Goal: Task Accomplishment & Management: Manage account settings

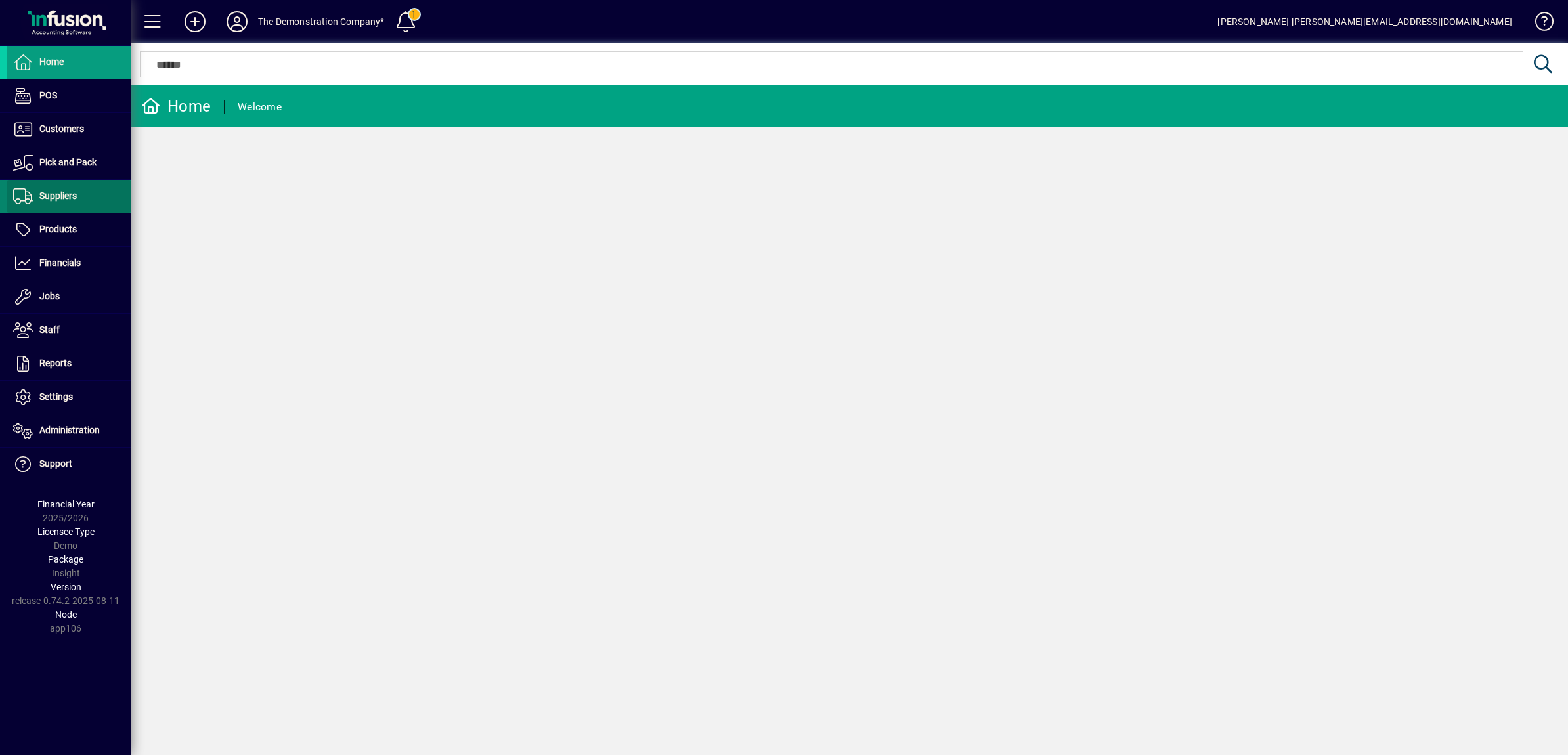
click at [64, 195] on span "Suppliers" at bounding box center [58, 195] width 38 height 10
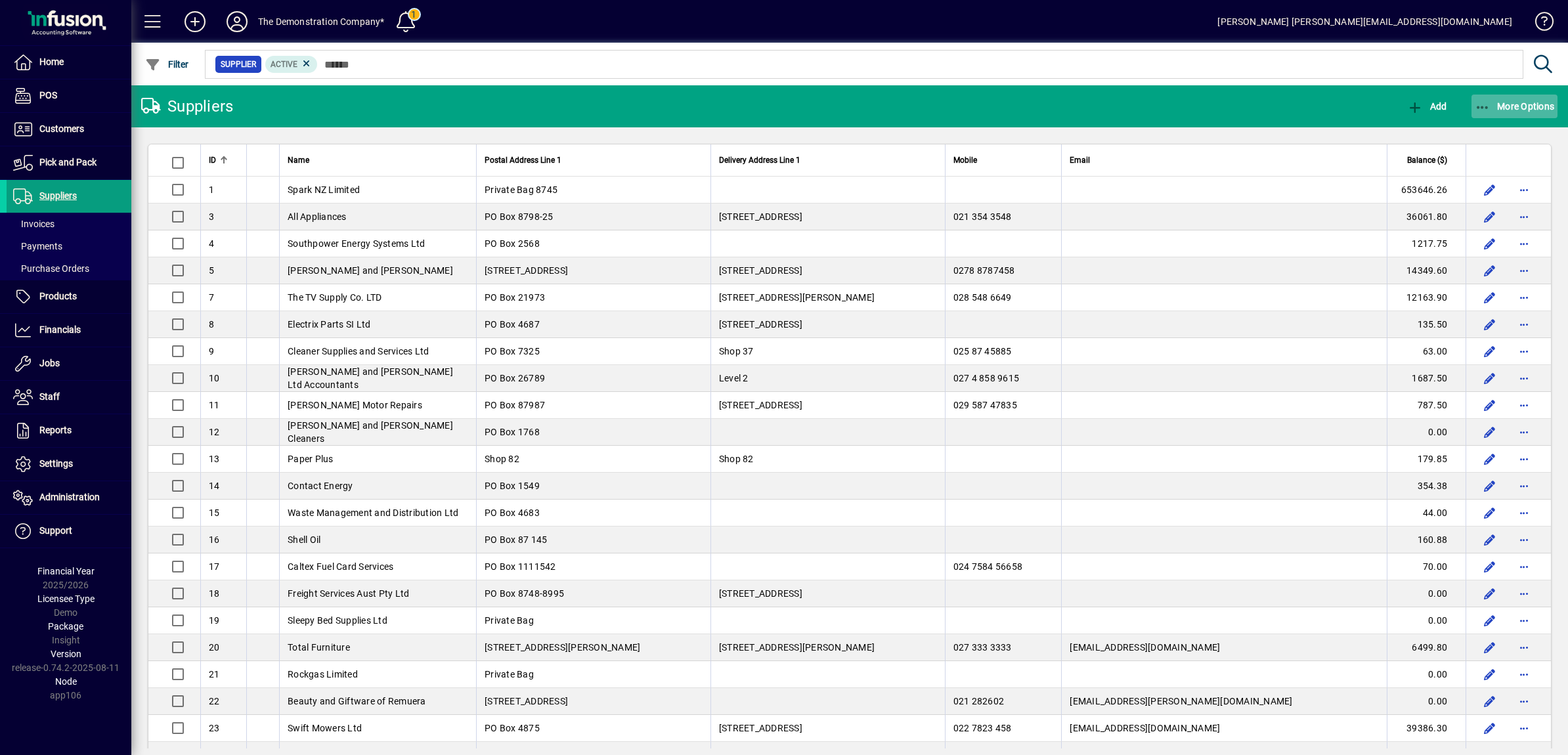
click at [1489, 111] on icon "button" at bounding box center [1483, 107] width 16 height 13
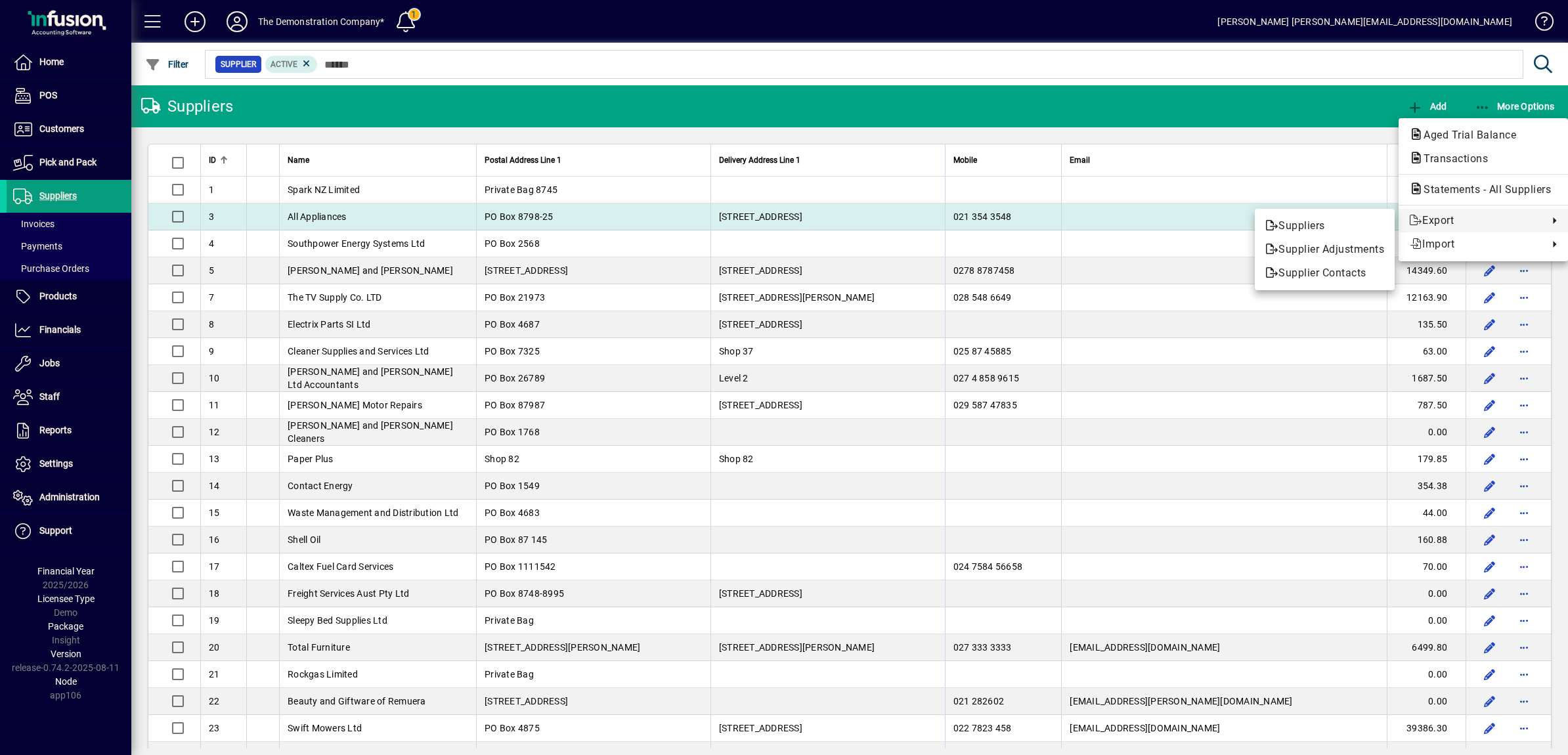
click at [1323, 224] on span "Suppliers" at bounding box center [1325, 225] width 119 height 15
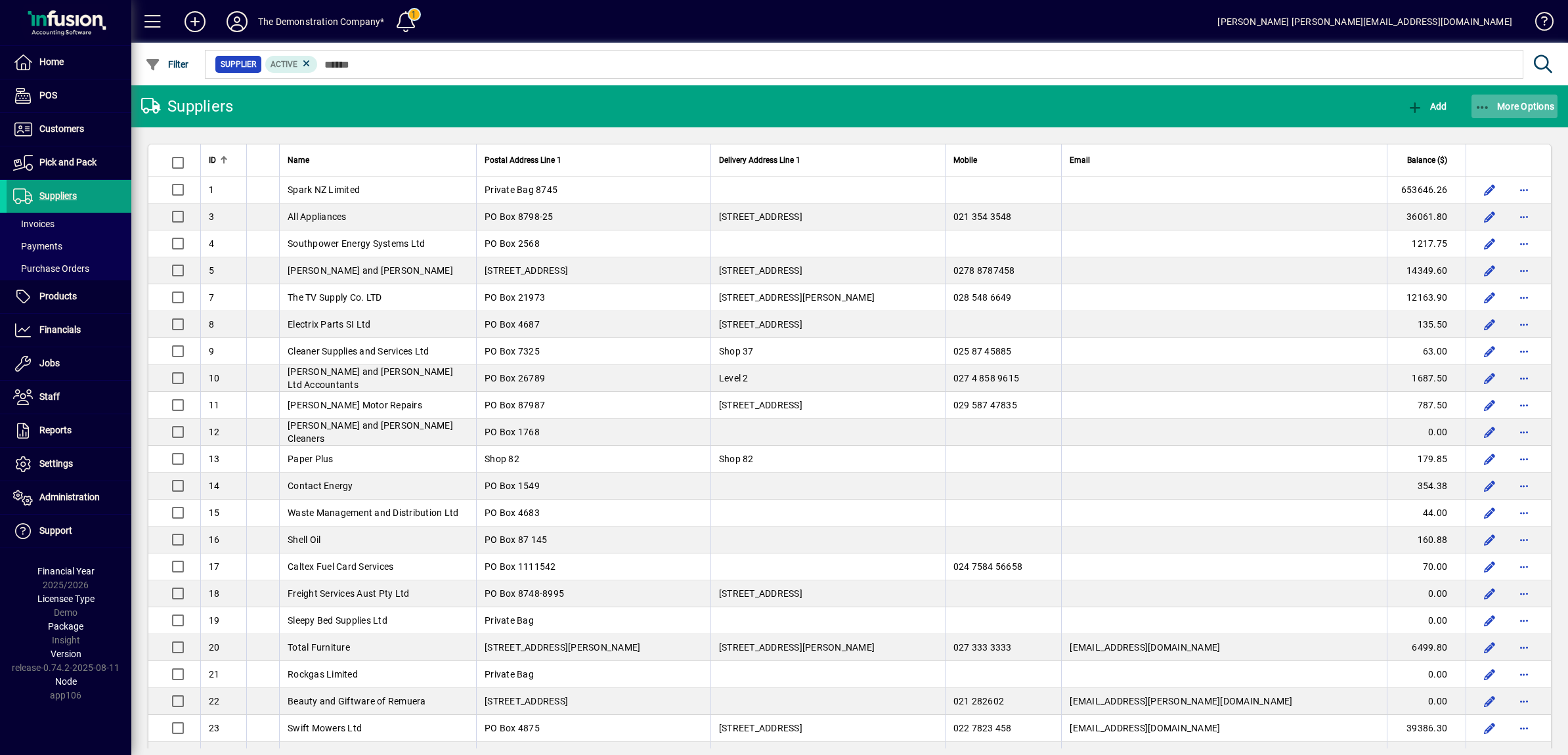
click at [1501, 109] on span "More Options" at bounding box center [1515, 106] width 80 height 10
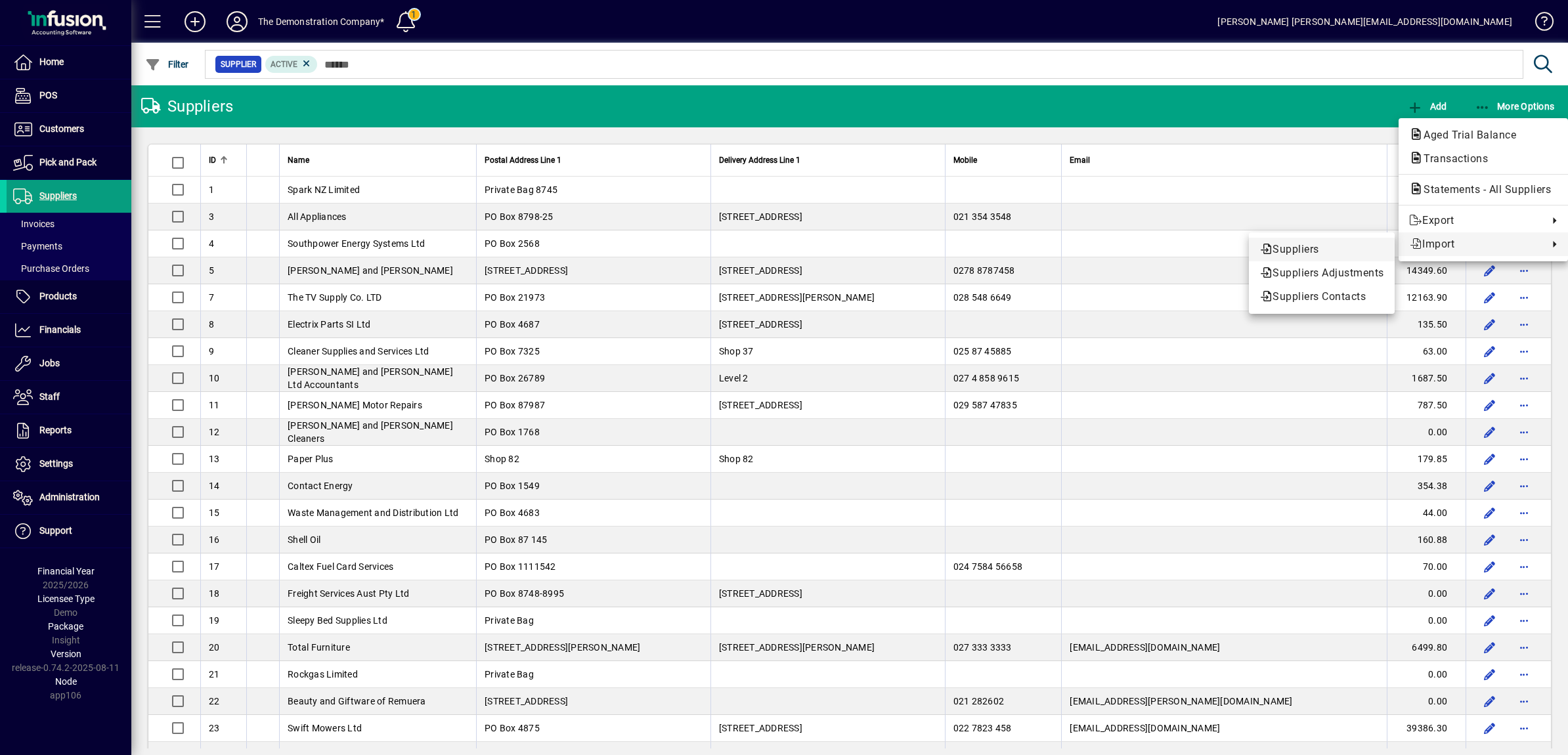
click at [1314, 243] on span "Suppliers" at bounding box center [1322, 249] width 125 height 15
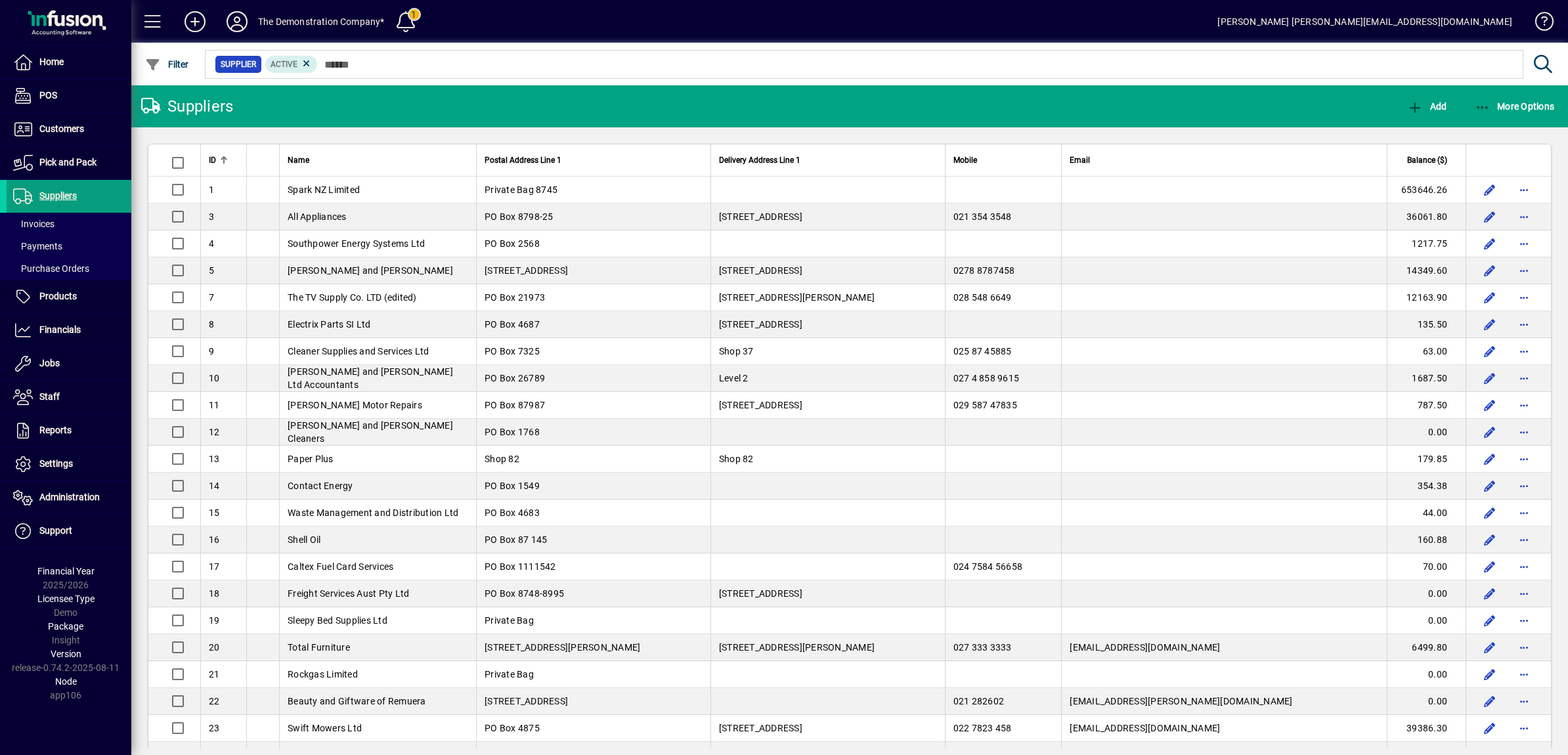
drag, startPoint x: 119, startPoint y: 666, endPoint x: 13, endPoint y: 669, distance: 106.0
click at [13, 669] on div "Version release-0.74.2-2025-08-11" at bounding box center [66, 661] width 131 height 27
copy div "release-0.74.2-2025-08-11"
click at [244, 25] on icon at bounding box center [236, 21] width 26 height 21
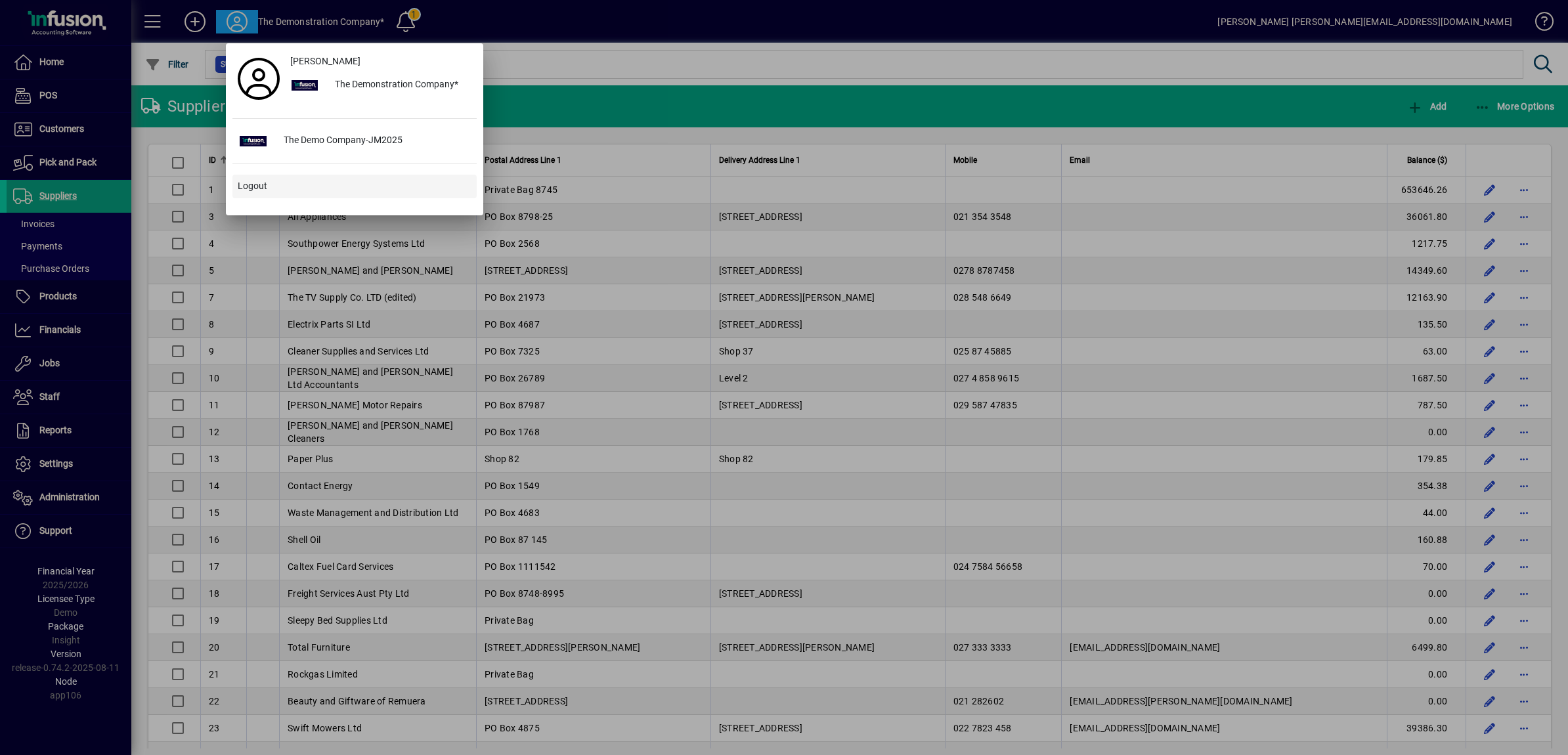
click at [254, 183] on span "Logout" at bounding box center [253, 186] width 30 height 14
